Goal: Task Accomplishment & Management: Manage account settings

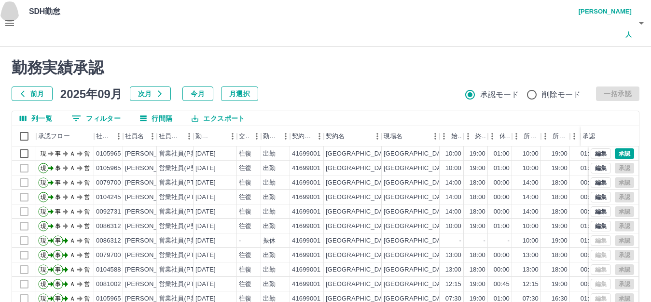
click at [16, 13] on button "button" at bounding box center [9, 23] width 19 height 46
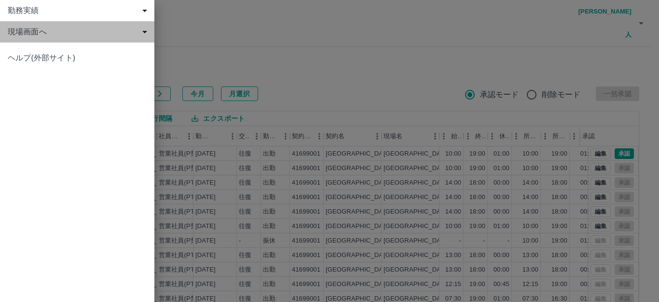
click at [31, 35] on span "現場画面へ" at bounding box center [79, 32] width 143 height 12
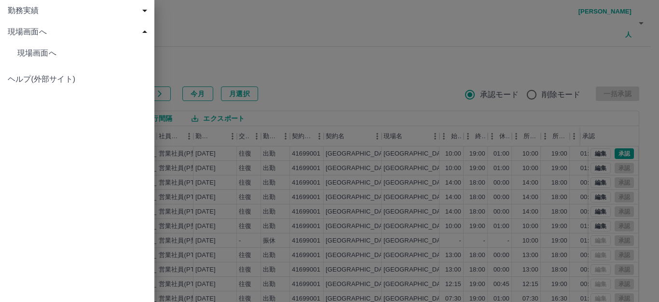
click at [36, 53] on span "現場画面へ" at bounding box center [81, 53] width 129 height 12
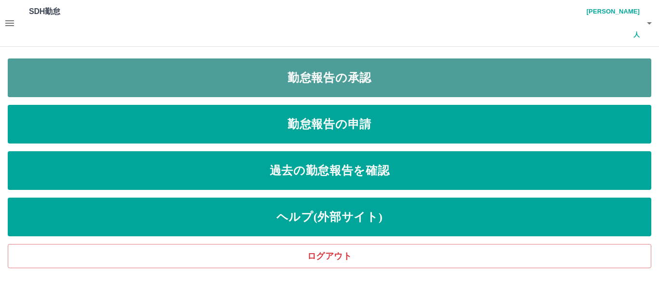
click at [147, 58] on link "勤怠報告の承認" at bounding box center [330, 77] width 644 height 39
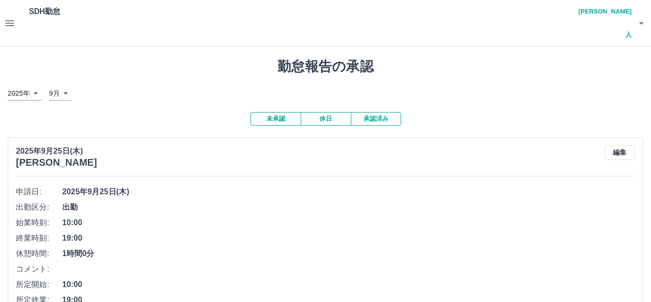
click at [13, 17] on icon "button" at bounding box center [10, 23] width 12 height 12
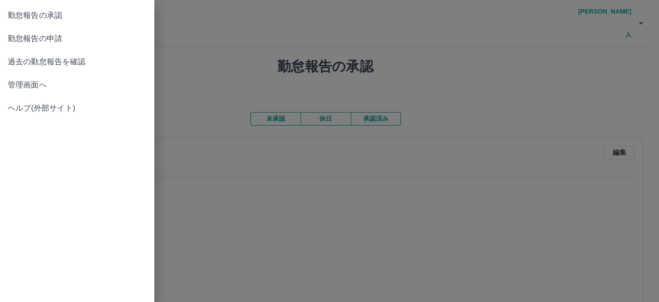
click at [21, 19] on span "勤怠報告の承認" at bounding box center [77, 16] width 139 height 12
